Goal: Task Accomplishment & Management: Use online tool/utility

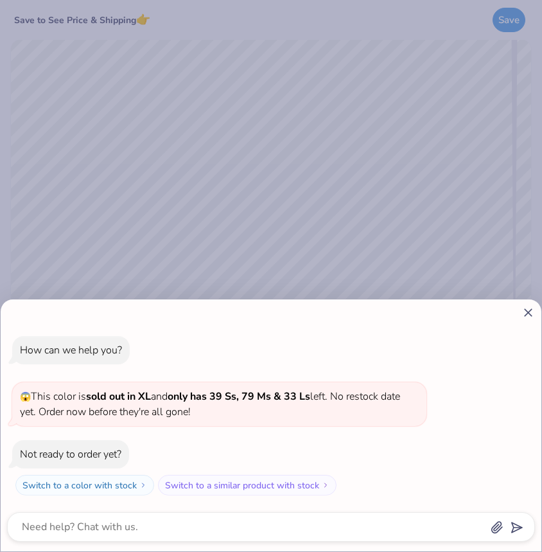
click at [527, 312] on line at bounding box center [528, 312] width 7 height 7
type textarea "x"
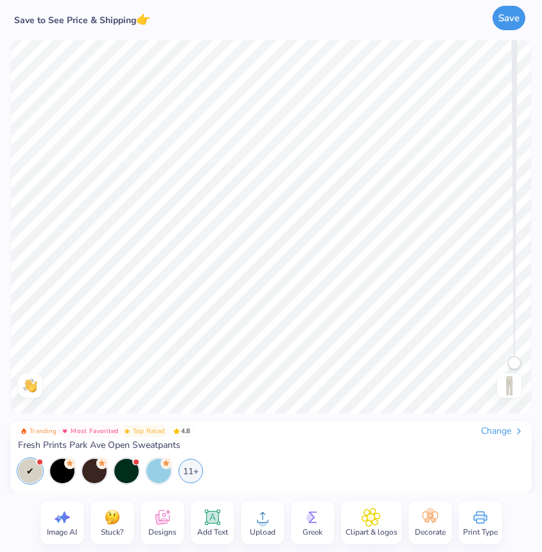
click at [519, 19] on button "Save" at bounding box center [509, 18] width 33 height 24
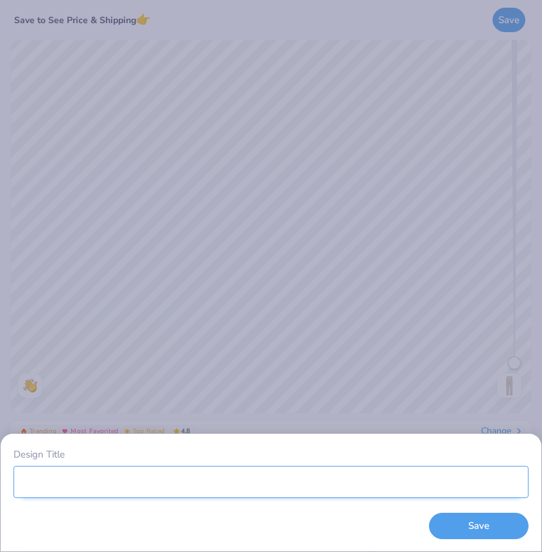
click at [265, 479] on input "Design Title" at bounding box center [270, 482] width 515 height 32
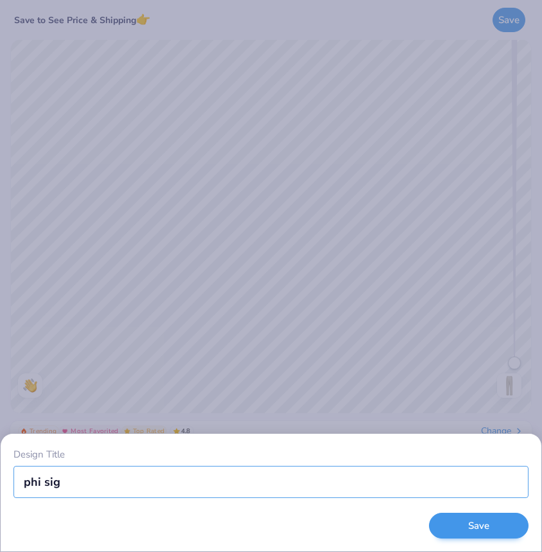
type input "phi sig"
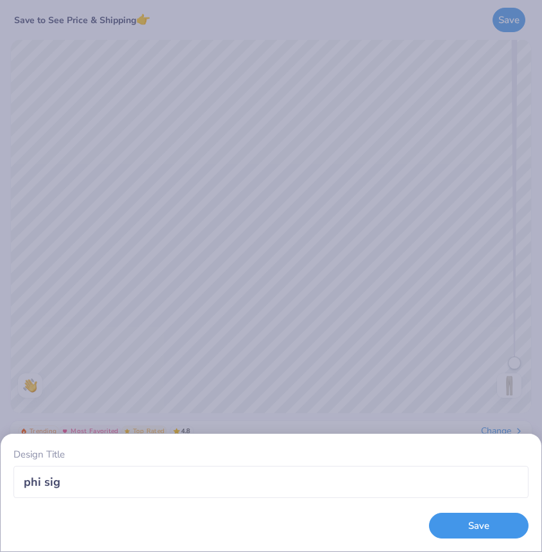
click at [460, 532] on button "Save" at bounding box center [479, 526] width 100 height 26
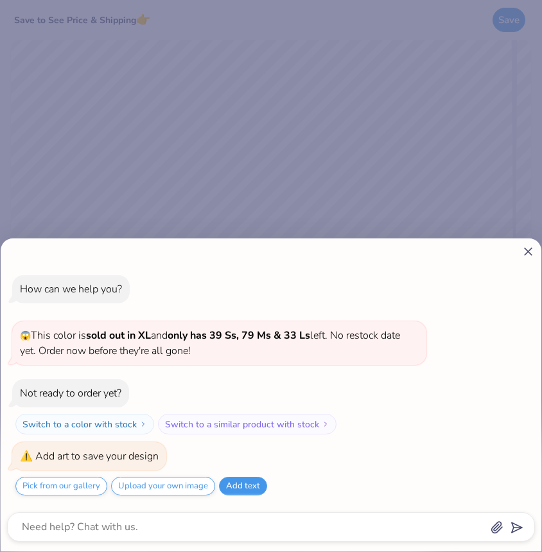
click at [240, 489] on button "Add text" at bounding box center [243, 486] width 48 height 19
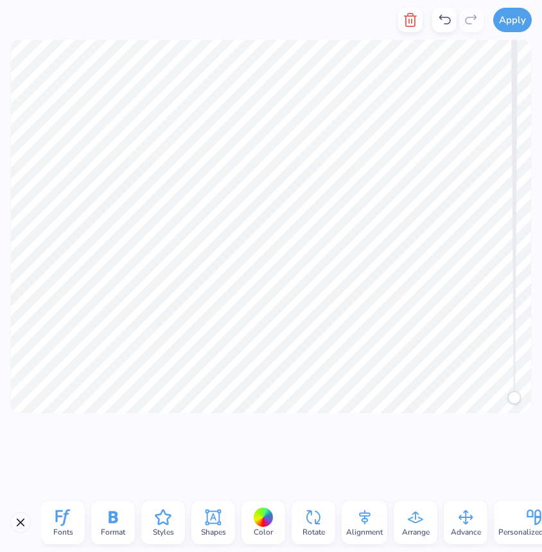
type textarea "x"
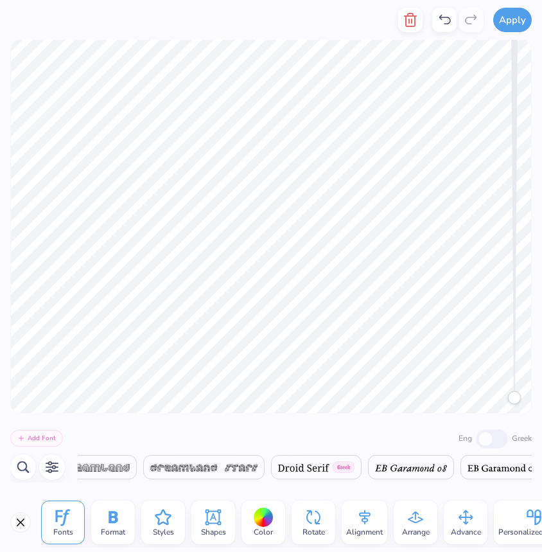
click at [218, 464] on img at bounding box center [203, 468] width 107 height 8
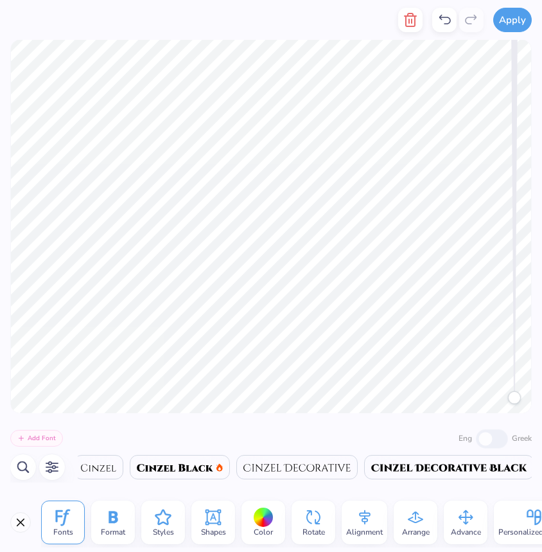
scroll to position [0, 5277]
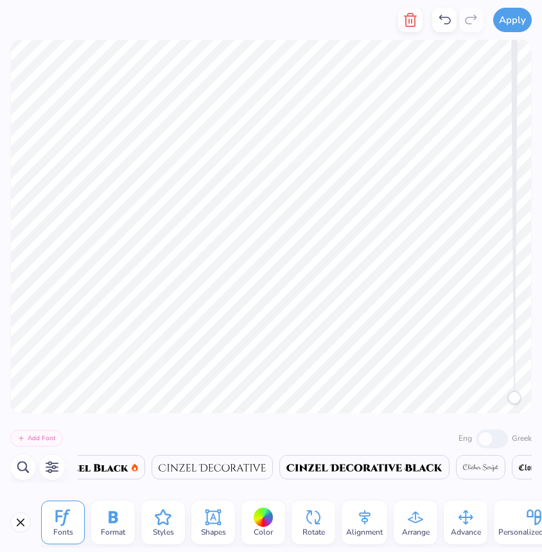
click at [331, 462] on span at bounding box center [365, 467] width 156 height 15
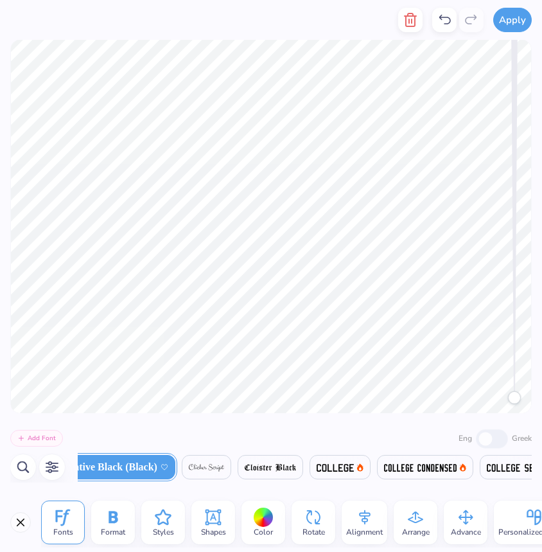
scroll to position [0, 5495]
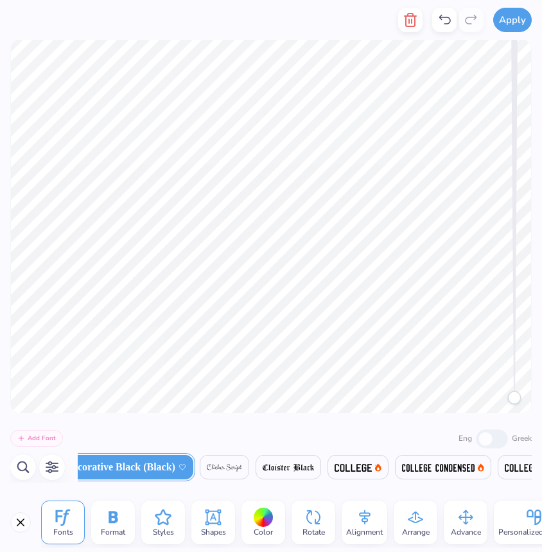
click at [242, 469] on img at bounding box center [224, 468] width 35 height 8
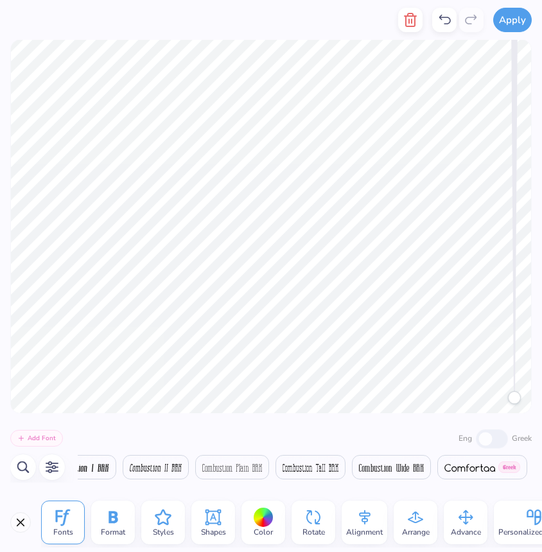
scroll to position [0, 6290]
click at [109, 467] on img at bounding box center [80, 468] width 57 height 8
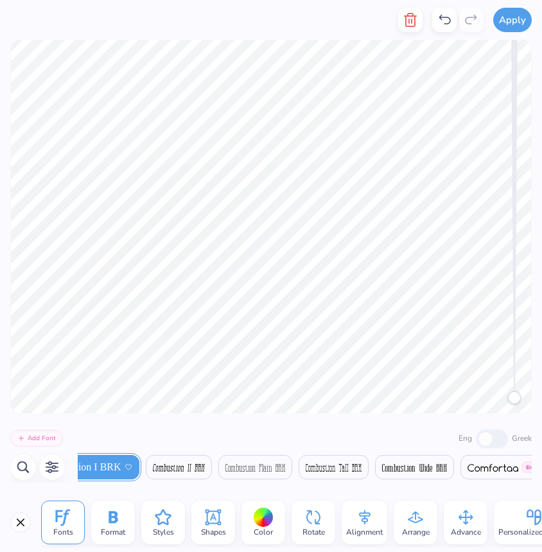
scroll to position [0, 1]
type textarea "FHI Sig"
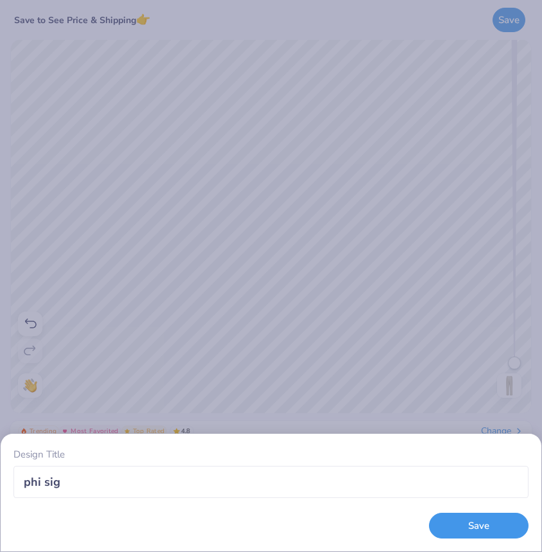
click at [439, 528] on button "Save" at bounding box center [479, 526] width 100 height 26
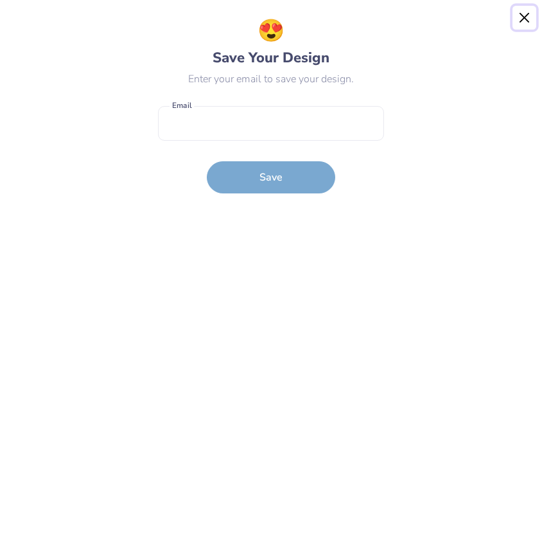
click at [527, 19] on button "Close" at bounding box center [525, 18] width 24 height 24
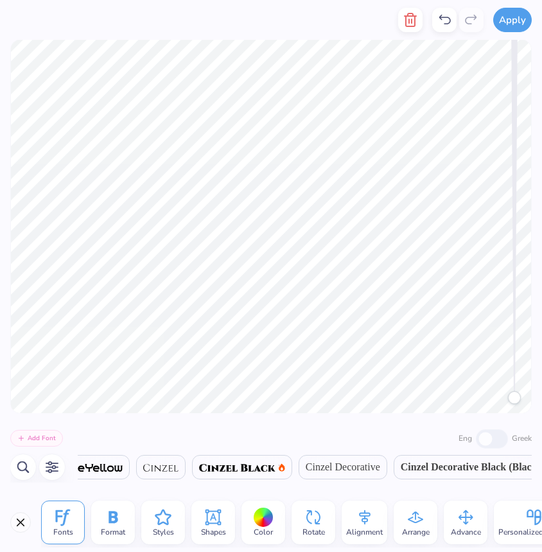
scroll to position [0, 5979]
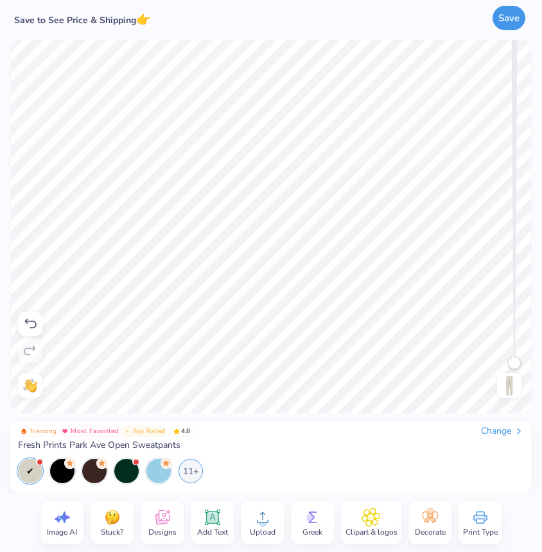
click at [508, 20] on button "Save" at bounding box center [509, 18] width 33 height 24
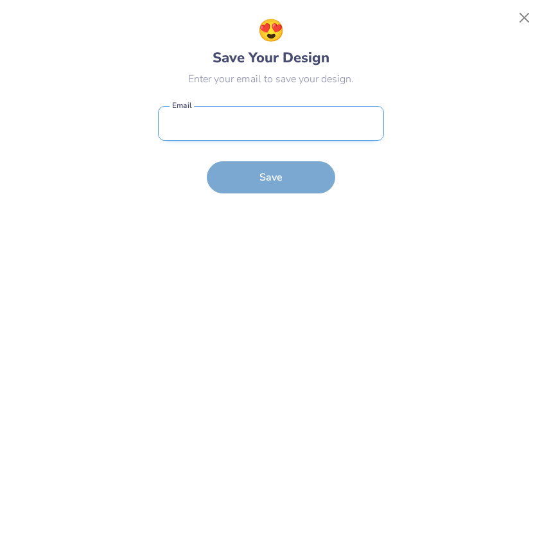
click at [269, 138] on input "email" at bounding box center [271, 123] width 226 height 35
type input "nlauterbach@linfield.edu"
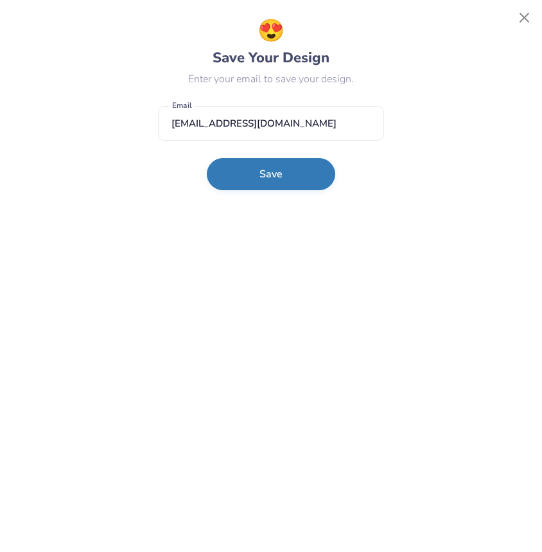
click at [255, 186] on button "Save" at bounding box center [271, 174] width 129 height 32
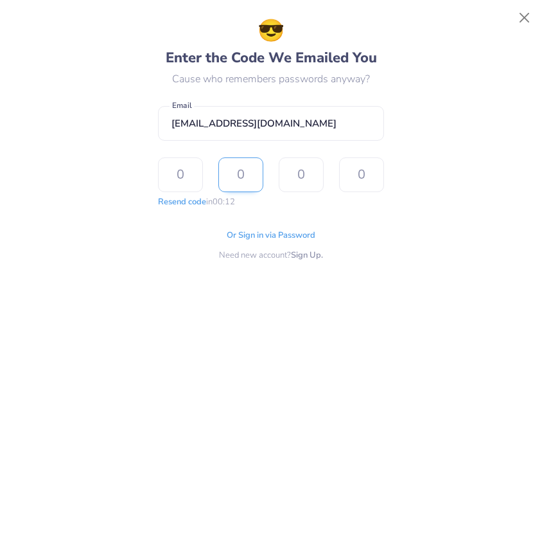
type input "5"
type input "3"
type input "9"
type input "7"
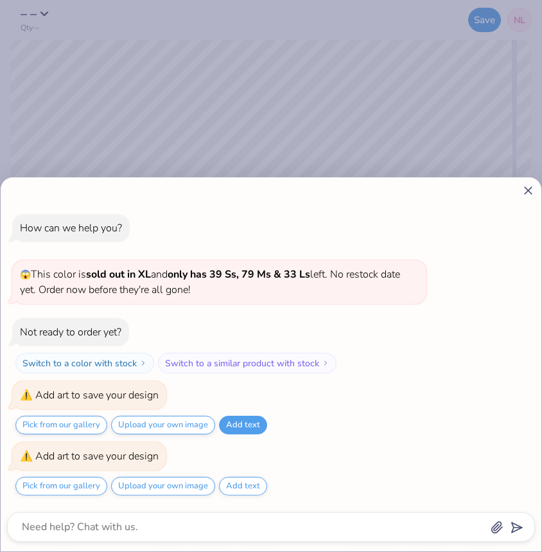
click at [521, 192] on div at bounding box center [271, 190] width 528 height 13
click at [528, 189] on icon at bounding box center [528, 190] width 13 height 13
type textarea "x"
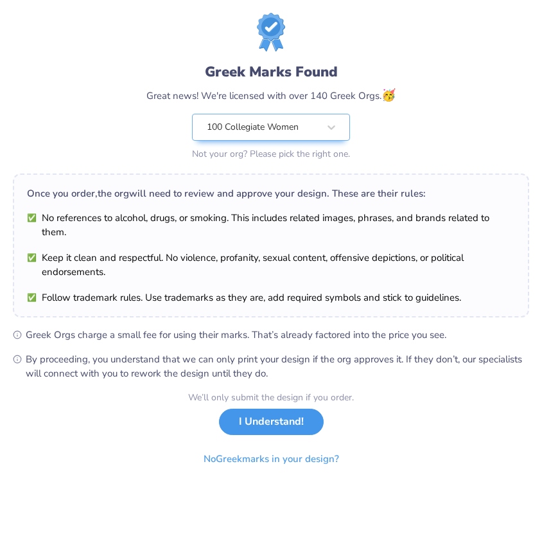
click at [253, 425] on button "I Understand!" at bounding box center [271, 422] width 105 height 26
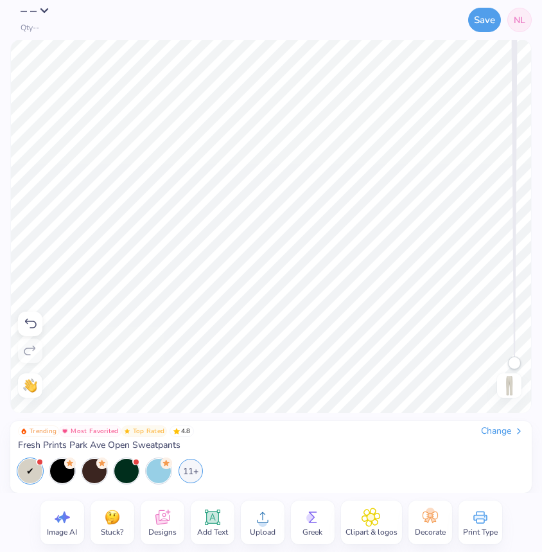
click at [42, 19] on div "– – Qty --" at bounding box center [33, 20] width 46 height 24
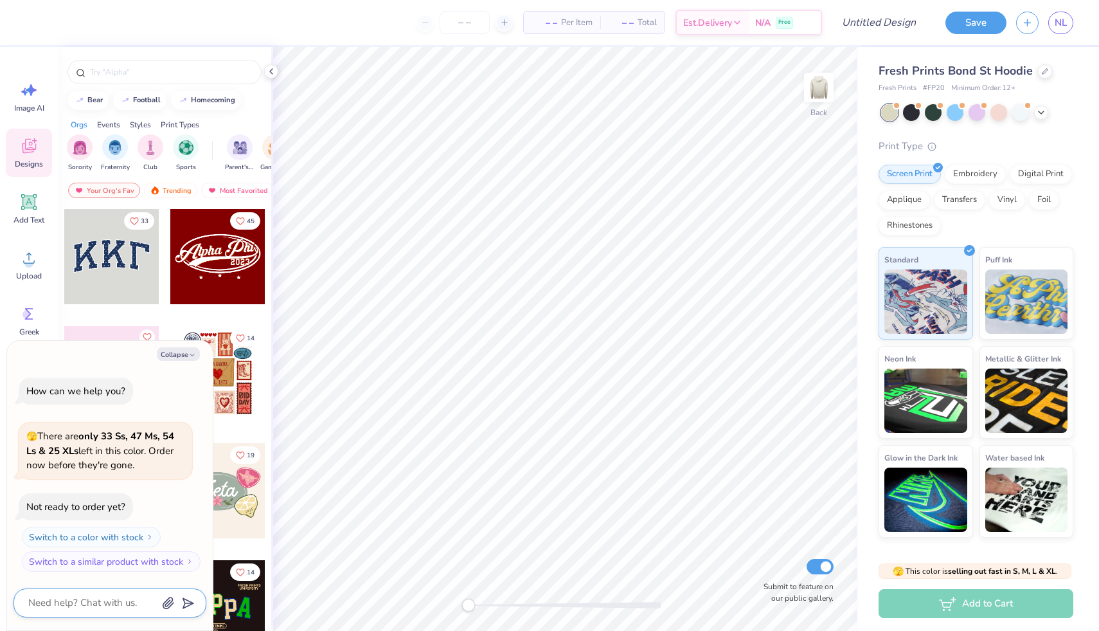
click at [93, 605] on textarea at bounding box center [92, 602] width 130 height 17
click at [1065, 26] on span "NL" at bounding box center [1061, 22] width 12 height 15
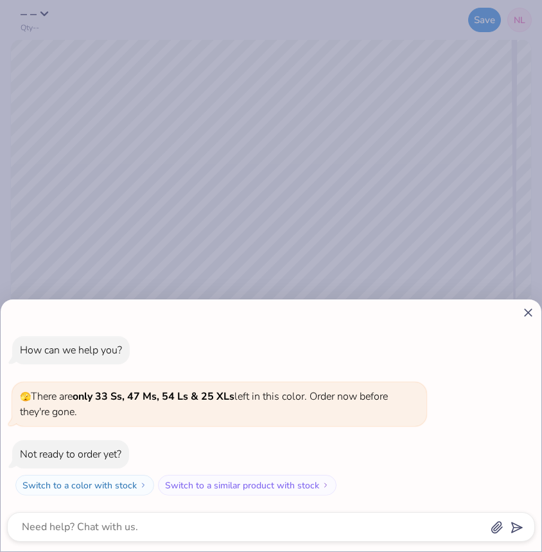
click at [98, 80] on div "How can we help you? 🫣 There are only 33 Ss, 47 Ms, 54 Ls & 25 XLs left in this…" at bounding box center [271, 276] width 542 height 552
type textarea "x"
